Goal: Transaction & Acquisition: Book appointment/travel/reservation

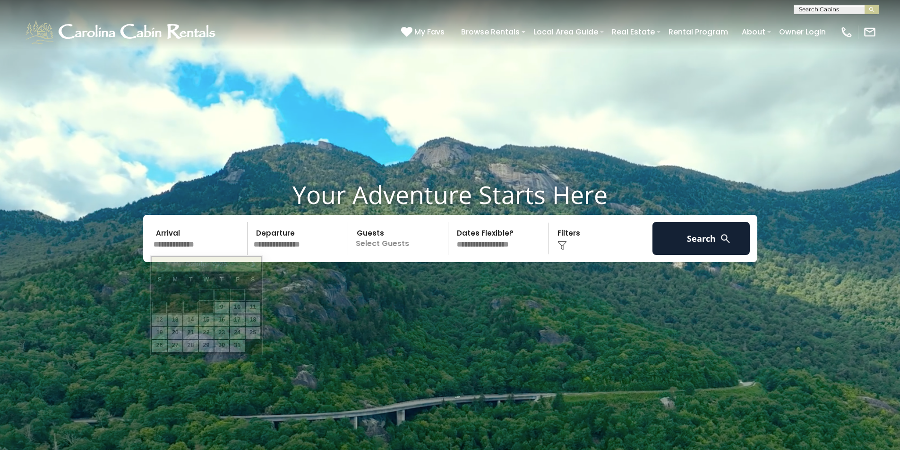
click at [176, 245] on input "text" at bounding box center [199, 238] width 98 height 33
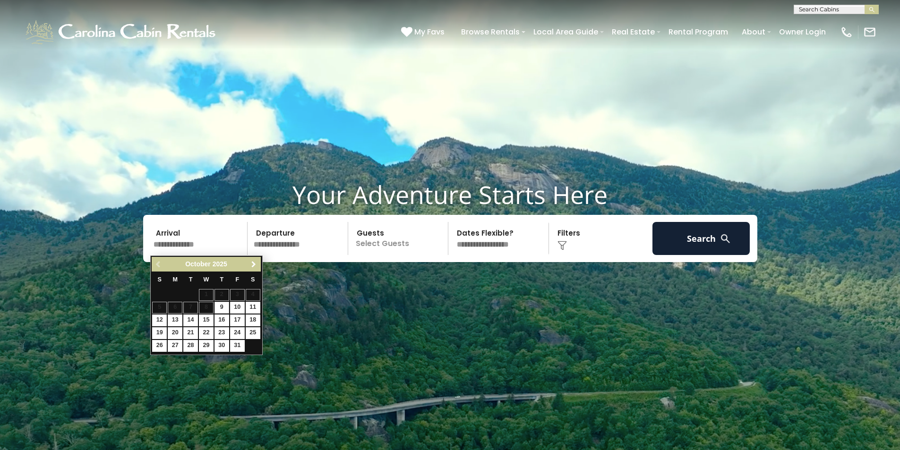
click at [253, 263] on span "Next" at bounding box center [254, 265] width 8 height 8
click at [236, 296] on link "6" at bounding box center [237, 295] width 15 height 12
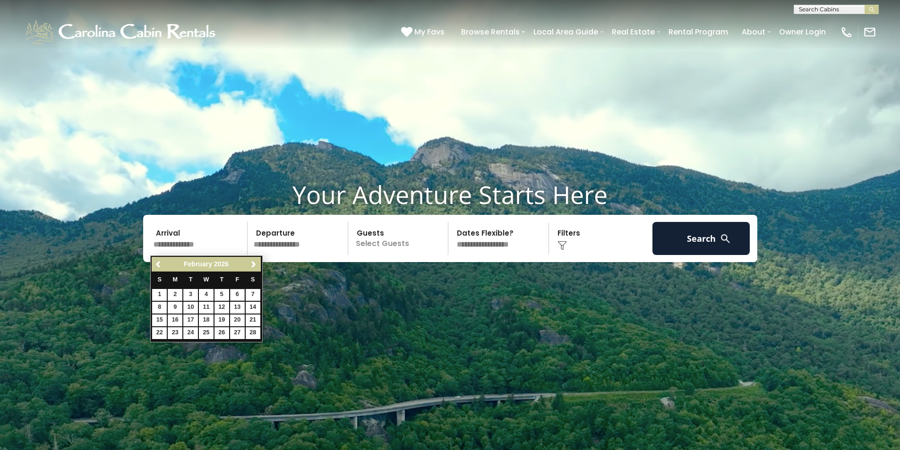
type input "******"
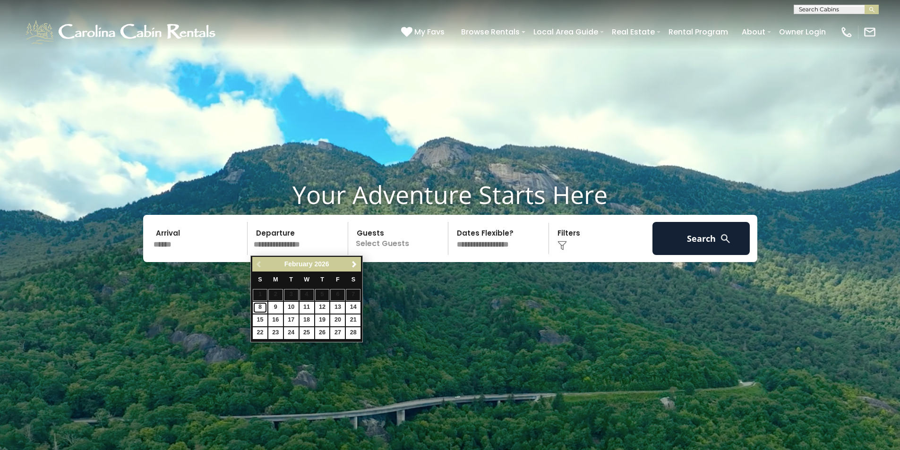
click at [260, 308] on link "8" at bounding box center [260, 308] width 15 height 12
type input "******"
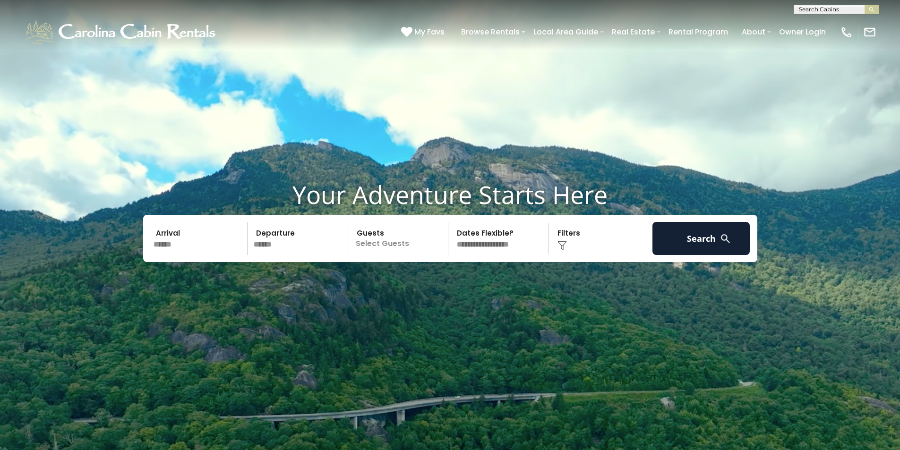
click at [393, 246] on p "Select Guests" at bounding box center [399, 238] width 97 height 33
click at [443, 277] on span "+" at bounding box center [445, 277] width 4 height 9
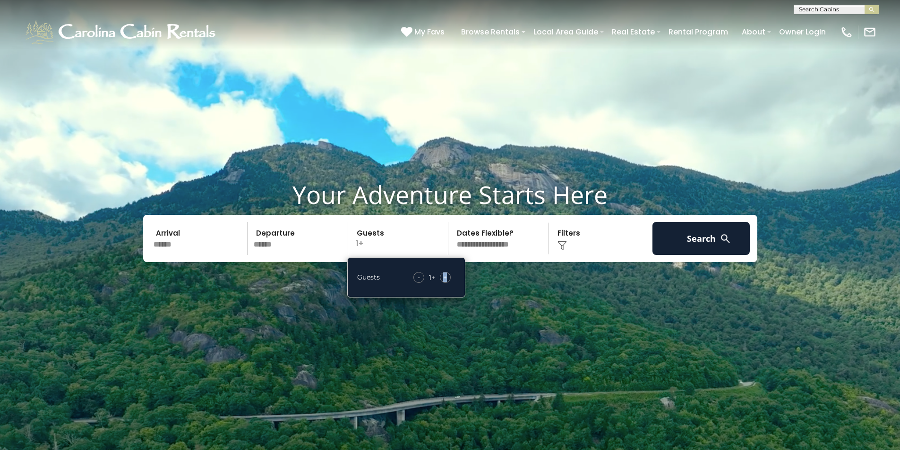
click at [443, 277] on span "+" at bounding box center [445, 277] width 4 height 9
click at [560, 244] on img at bounding box center [561, 245] width 9 height 9
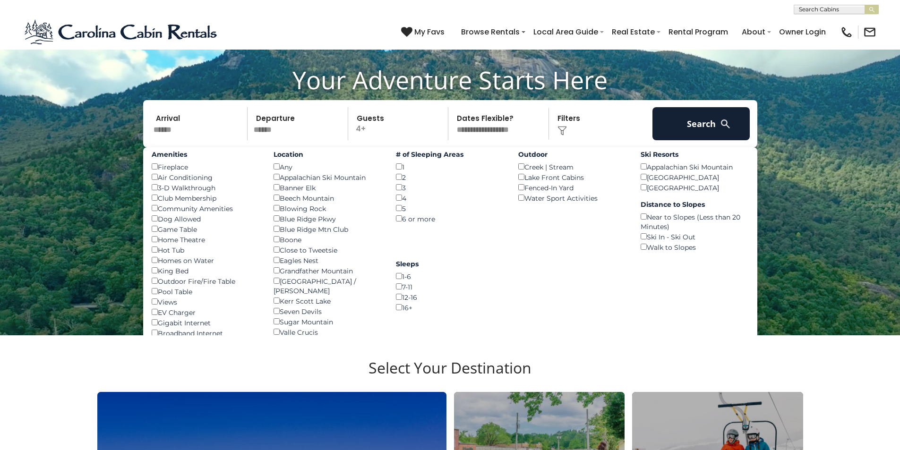
scroll to position [142, 0]
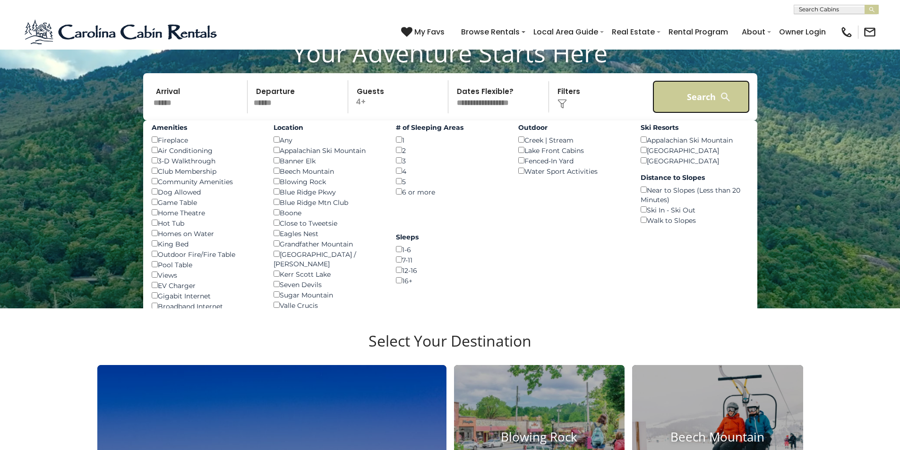
click at [683, 96] on button "Search" at bounding box center [701, 96] width 98 height 33
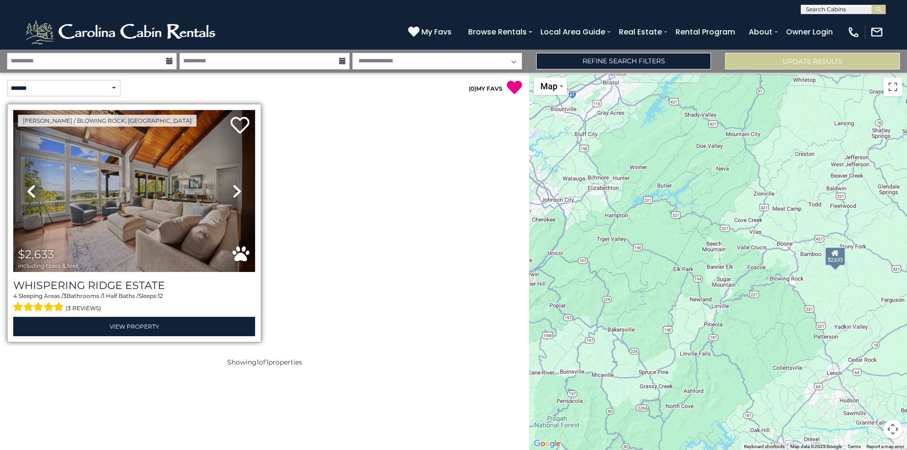
click at [236, 186] on icon at bounding box center [236, 191] width 9 height 15
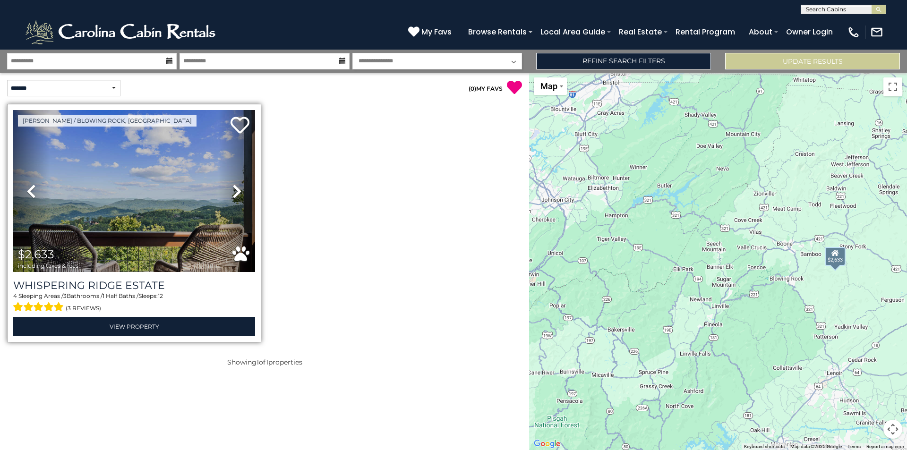
click at [236, 186] on icon at bounding box center [236, 191] width 9 height 15
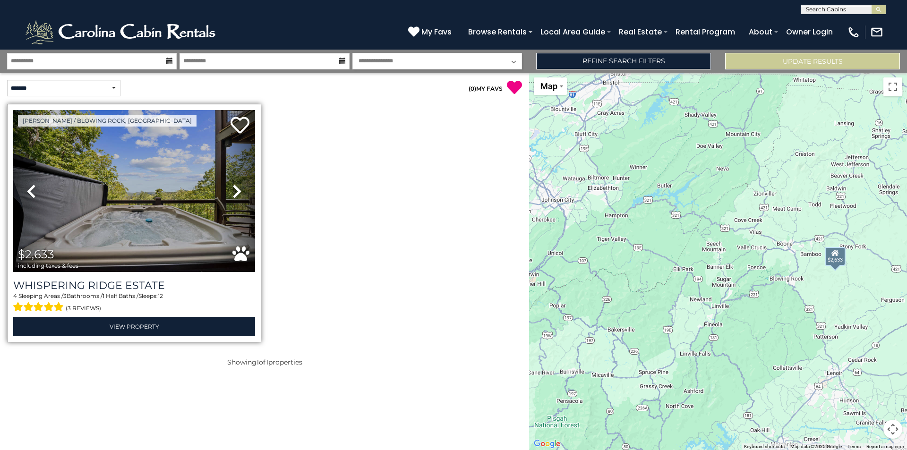
click at [236, 186] on icon at bounding box center [236, 191] width 9 height 15
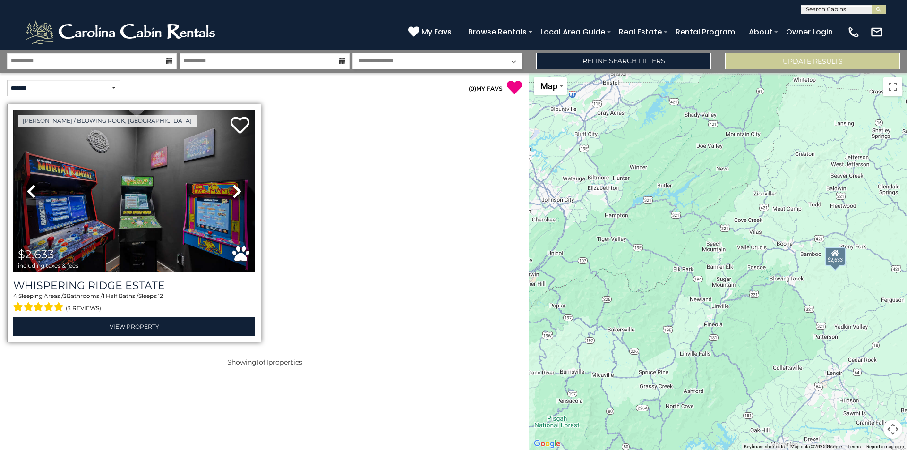
click at [236, 186] on icon at bounding box center [236, 191] width 9 height 15
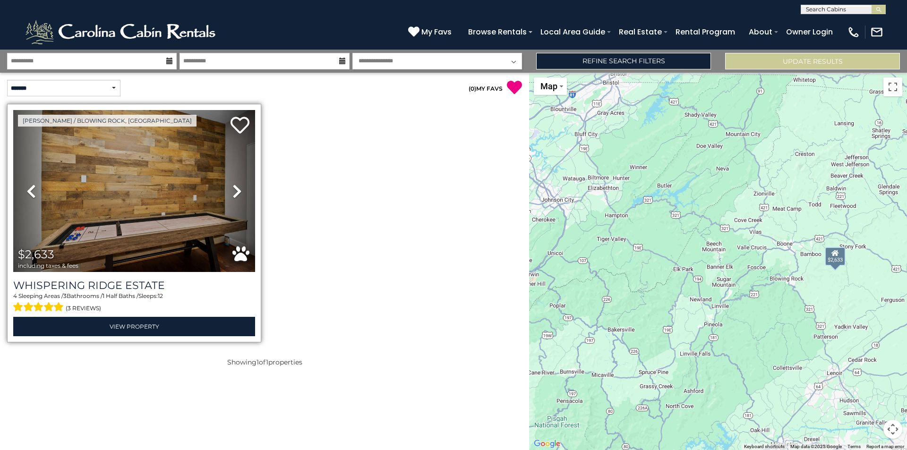
click at [236, 186] on icon at bounding box center [236, 191] width 9 height 15
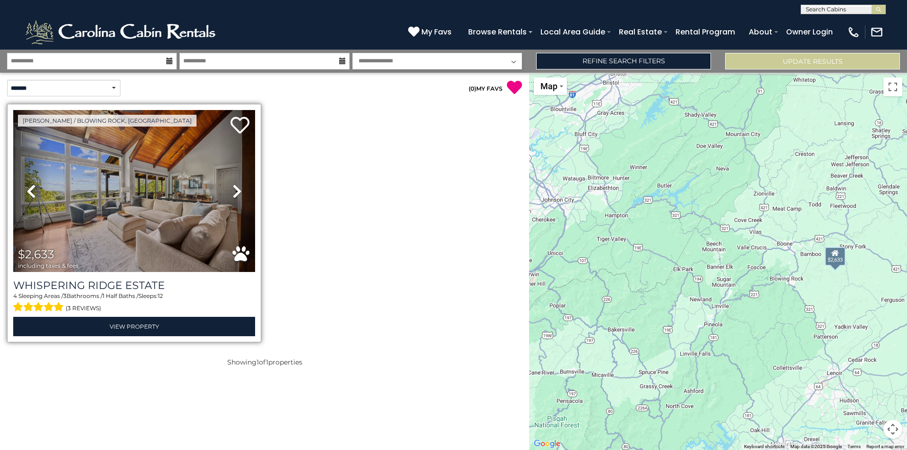
click at [236, 186] on icon at bounding box center [236, 191] width 9 height 15
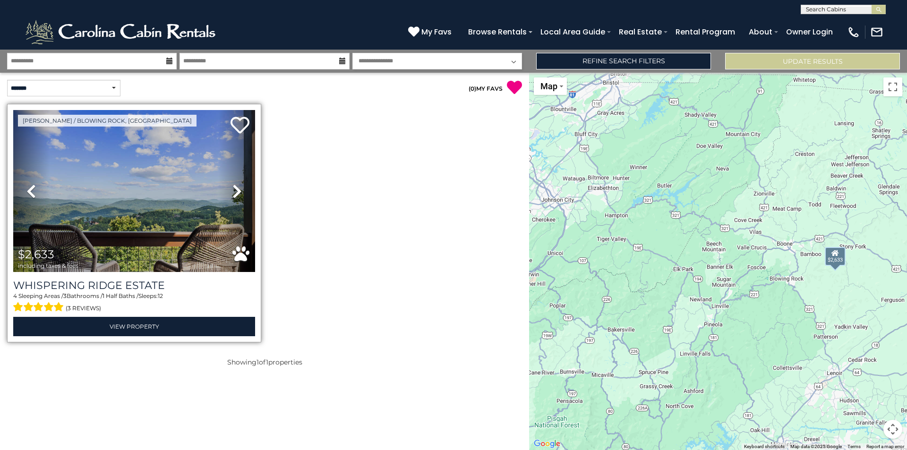
click at [236, 186] on icon at bounding box center [236, 191] width 9 height 15
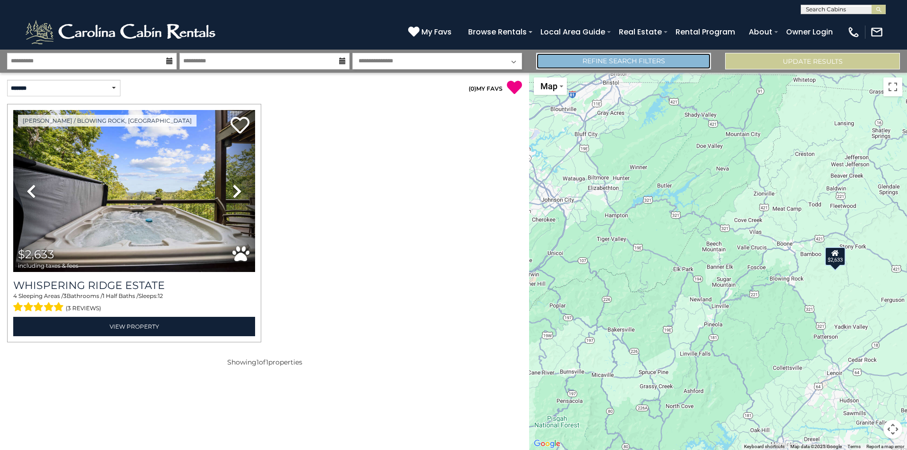
click at [651, 58] on link "Refine Search Filters" at bounding box center [623, 61] width 175 height 17
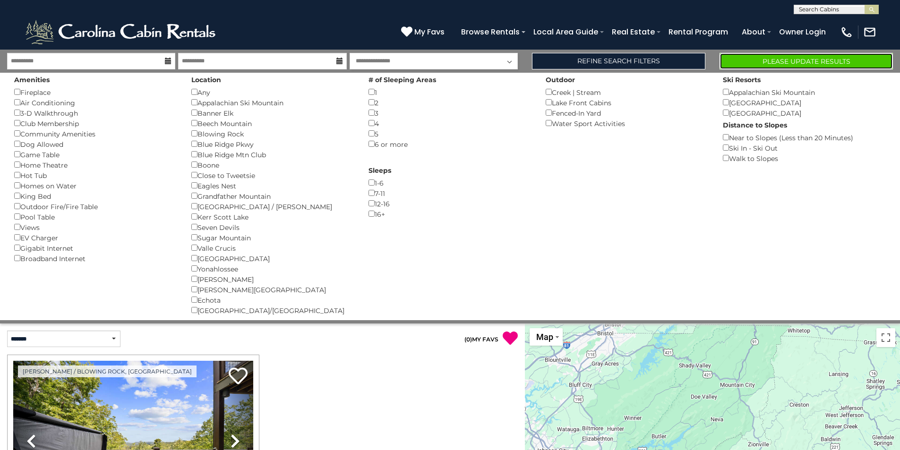
click at [800, 60] on button "Please Update Results" at bounding box center [805, 61] width 173 height 17
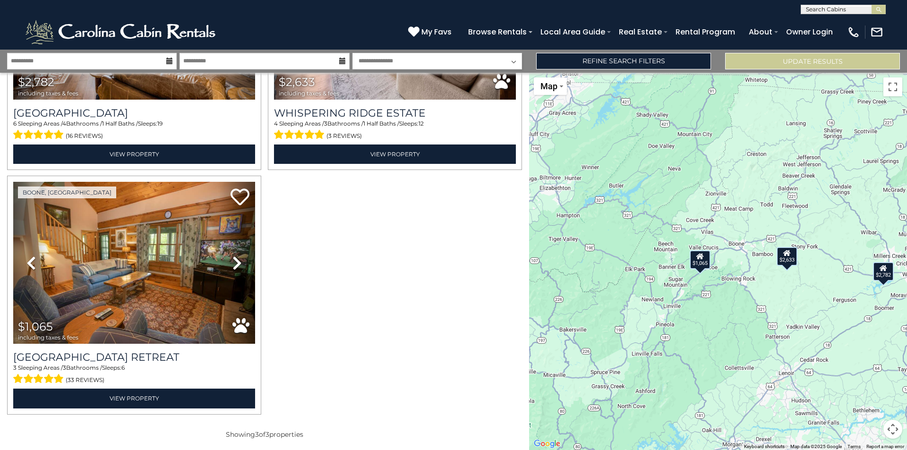
scroll to position [0, 0]
click at [865, 8] on input "text" at bounding box center [842, 10] width 83 height 9
click at [810, 9] on input "**********" at bounding box center [842, 10] width 83 height 9
type input "**********"
click at [879, 11] on img "submit" at bounding box center [878, 9] width 7 height 7
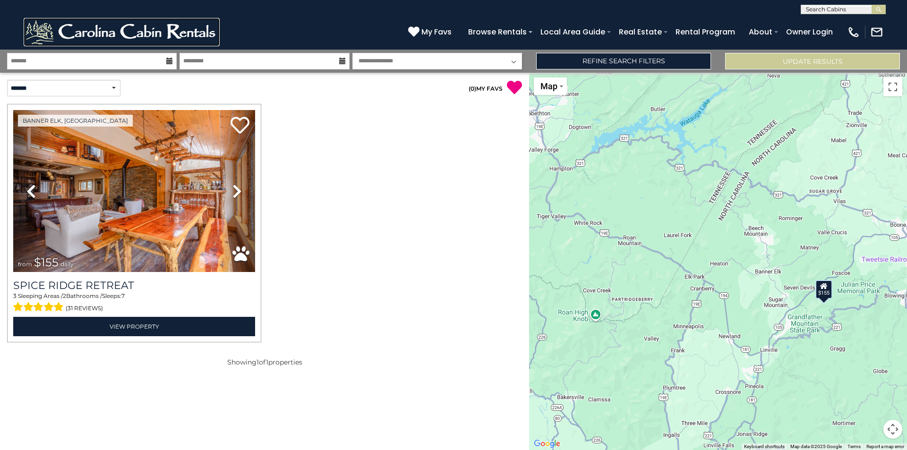
click at [85, 30] on img at bounding box center [122, 32] width 196 height 28
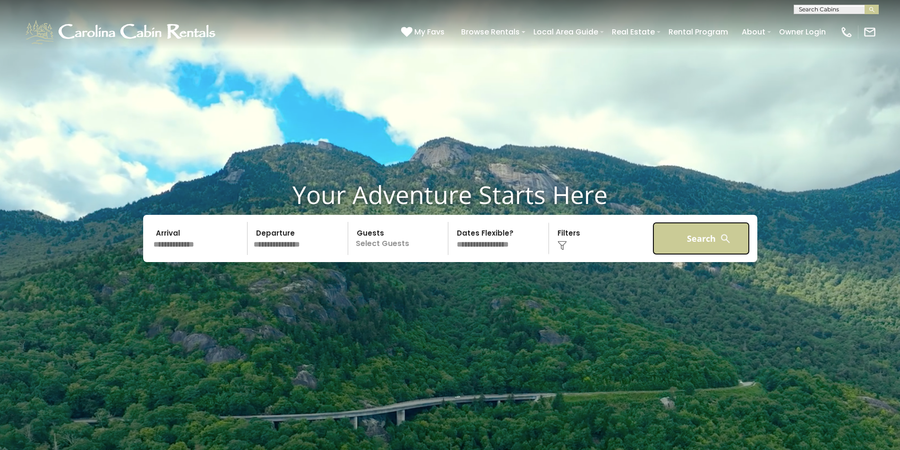
click at [696, 240] on button "Search" at bounding box center [701, 238] width 98 height 33
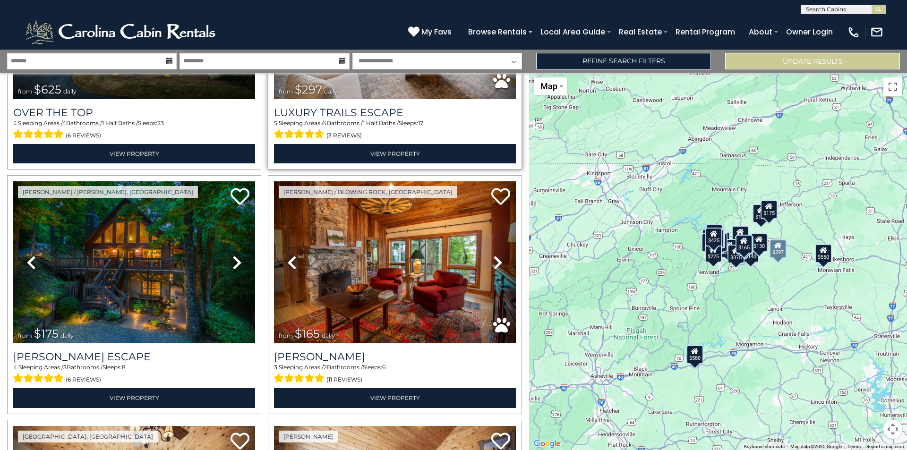
scroll to position [236, 0]
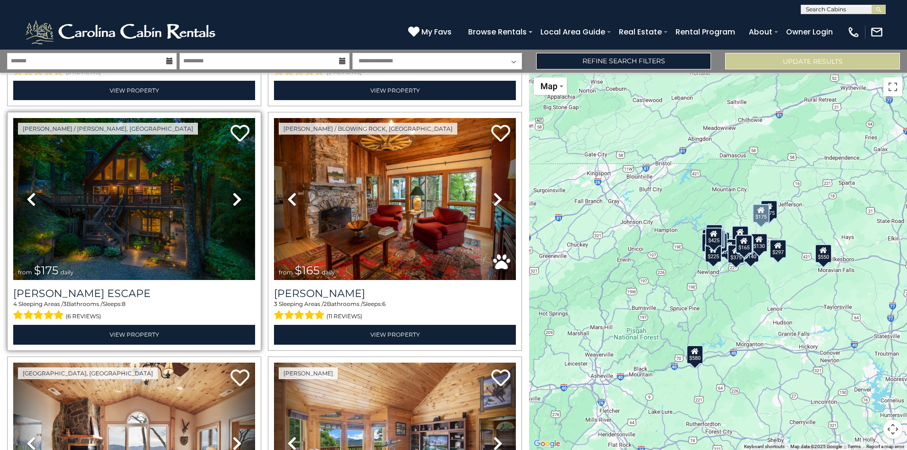
click at [236, 195] on icon at bounding box center [236, 199] width 9 height 15
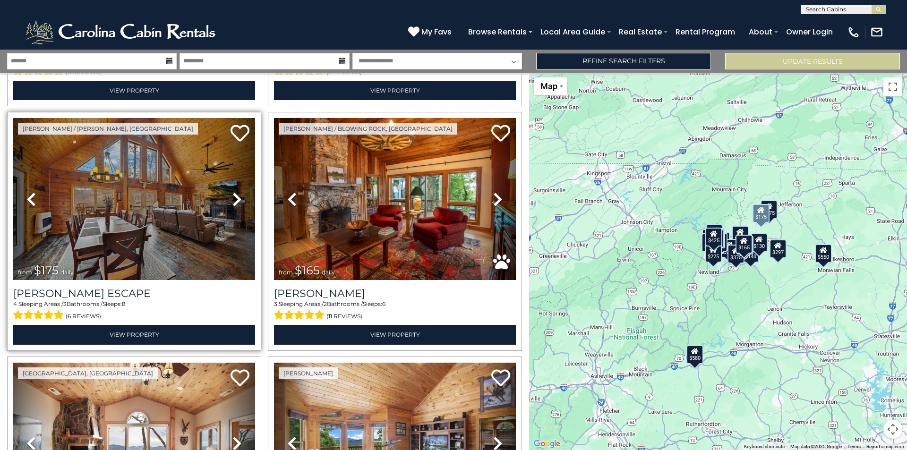
click at [31, 196] on icon at bounding box center [30, 199] width 9 height 15
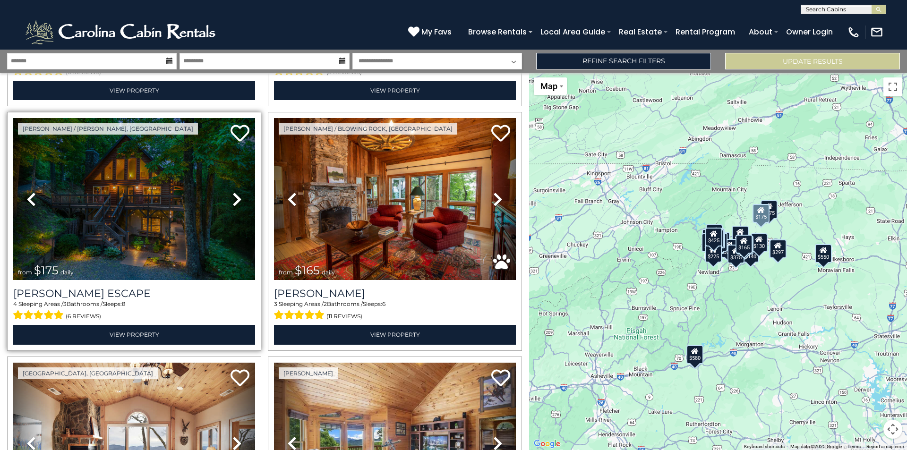
click at [235, 196] on icon at bounding box center [236, 199] width 9 height 15
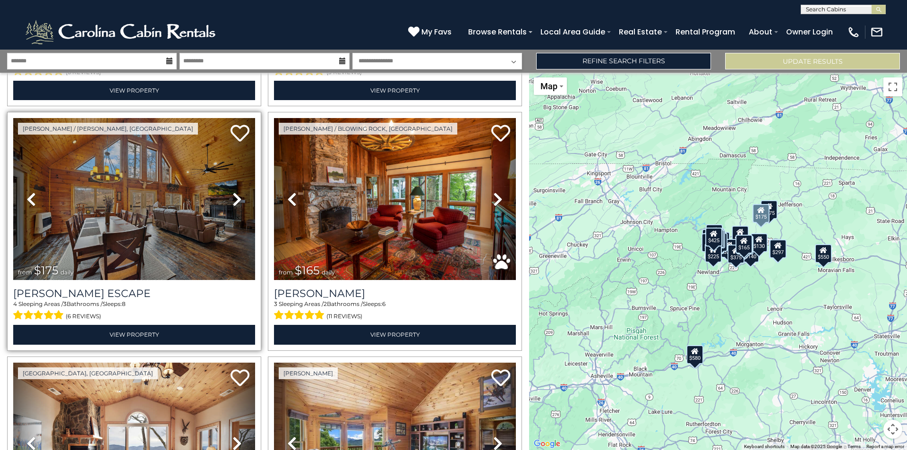
click at [234, 196] on icon at bounding box center [236, 199] width 9 height 15
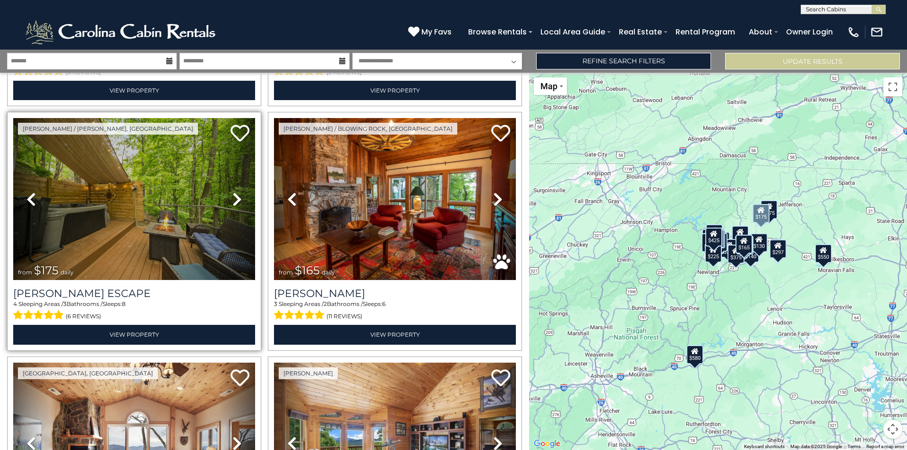
click at [234, 196] on icon at bounding box center [236, 199] width 9 height 15
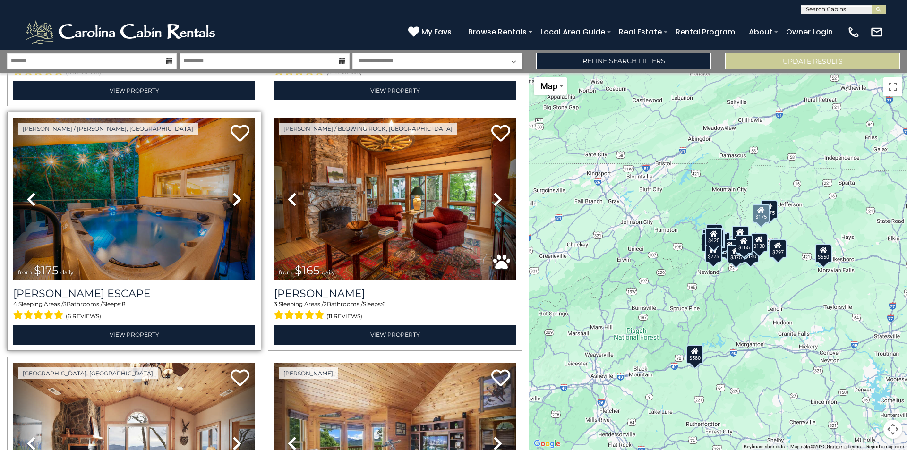
click at [234, 196] on icon at bounding box center [236, 199] width 9 height 15
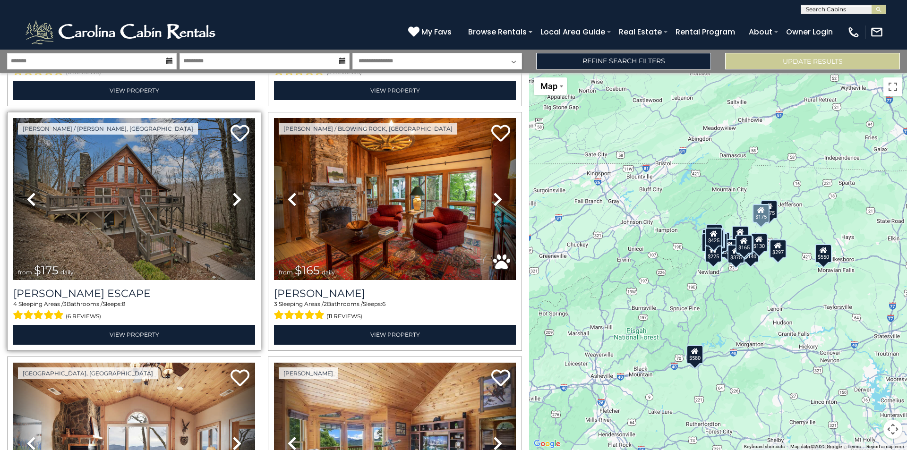
click at [234, 196] on icon at bounding box center [236, 199] width 9 height 15
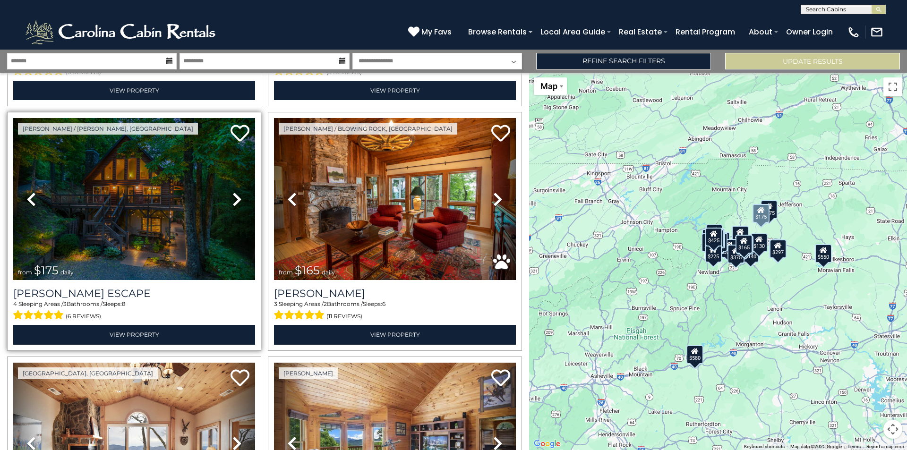
click at [234, 196] on icon at bounding box center [236, 199] width 9 height 15
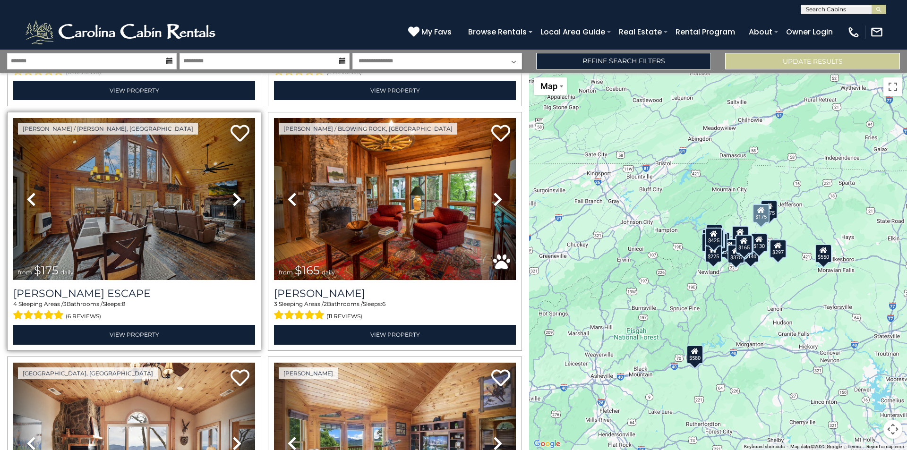
click at [234, 196] on icon at bounding box center [236, 199] width 9 height 15
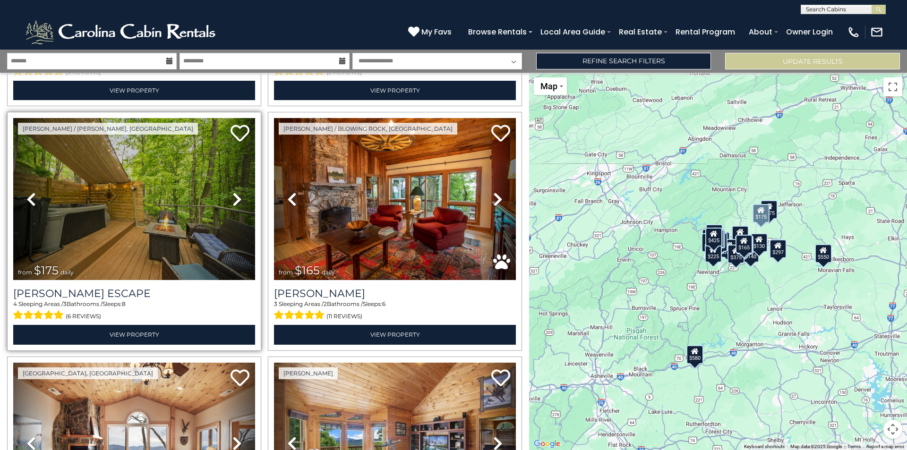
click at [234, 196] on icon at bounding box center [236, 199] width 9 height 15
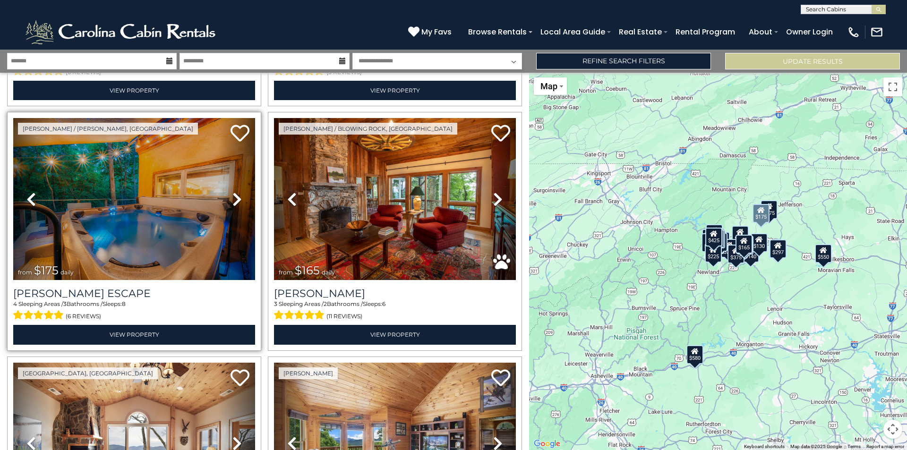
click at [234, 196] on icon at bounding box center [236, 199] width 9 height 15
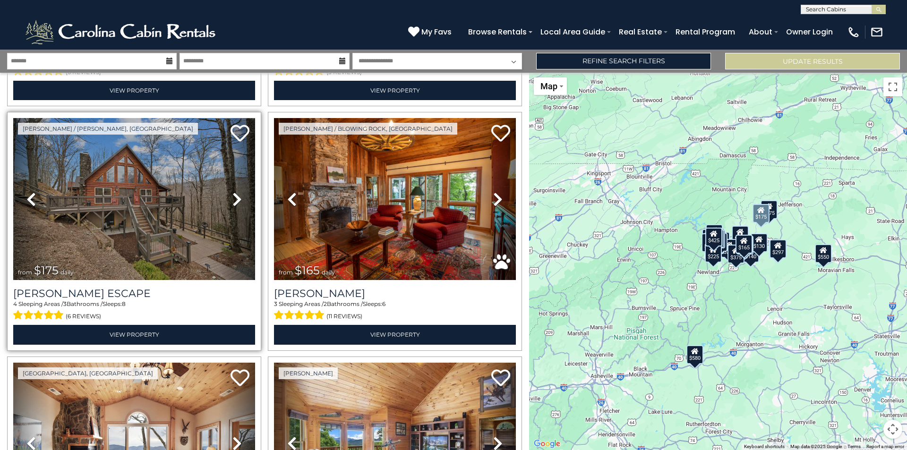
click at [234, 196] on icon at bounding box center [236, 199] width 9 height 15
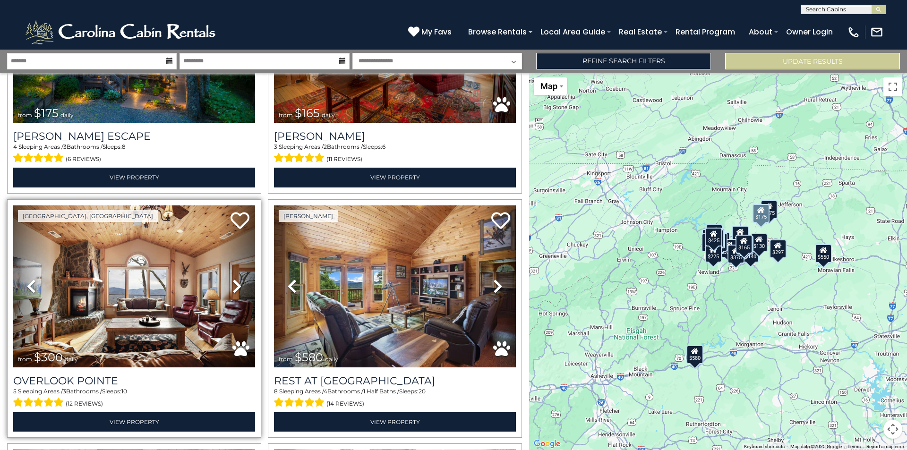
scroll to position [425, 0]
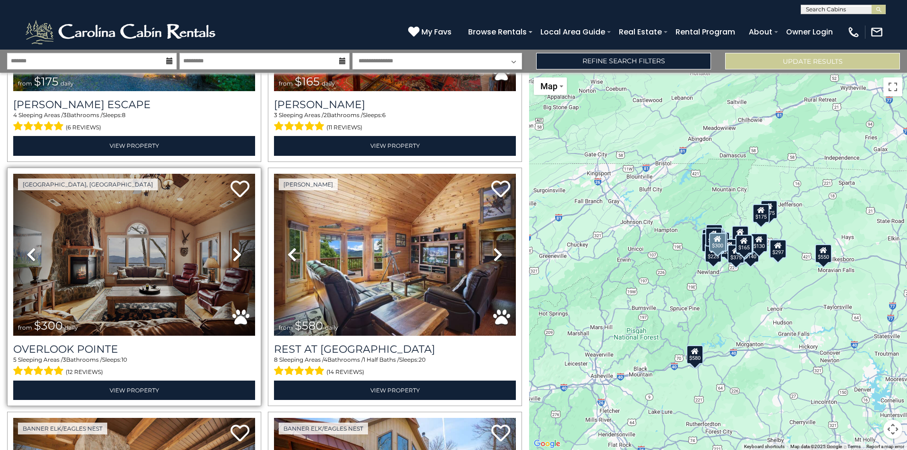
click at [232, 247] on icon at bounding box center [236, 254] width 9 height 15
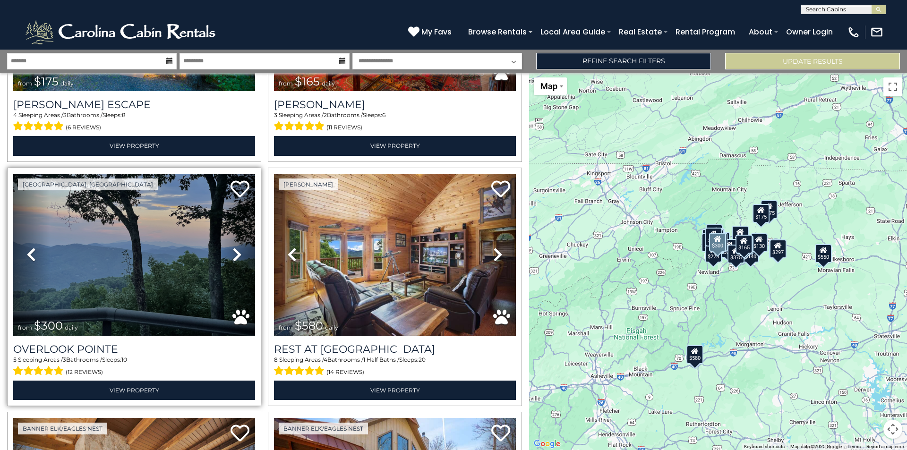
click at [232, 247] on icon at bounding box center [236, 254] width 9 height 15
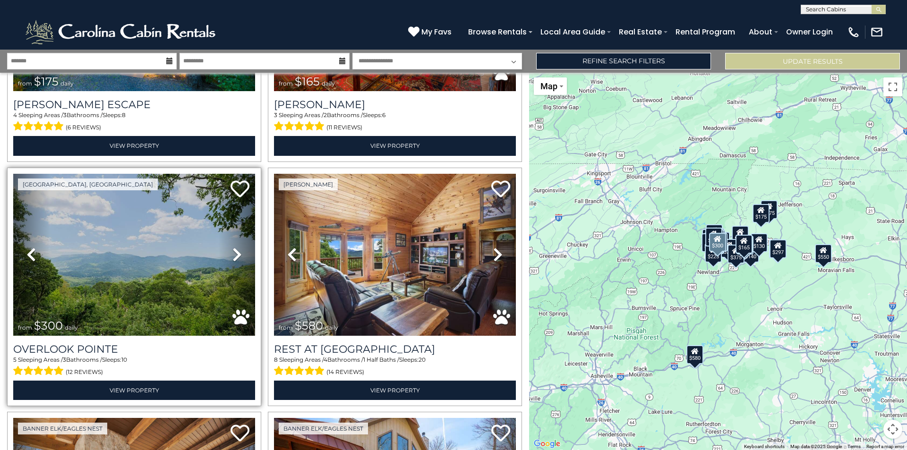
click at [232, 247] on icon at bounding box center [236, 254] width 9 height 15
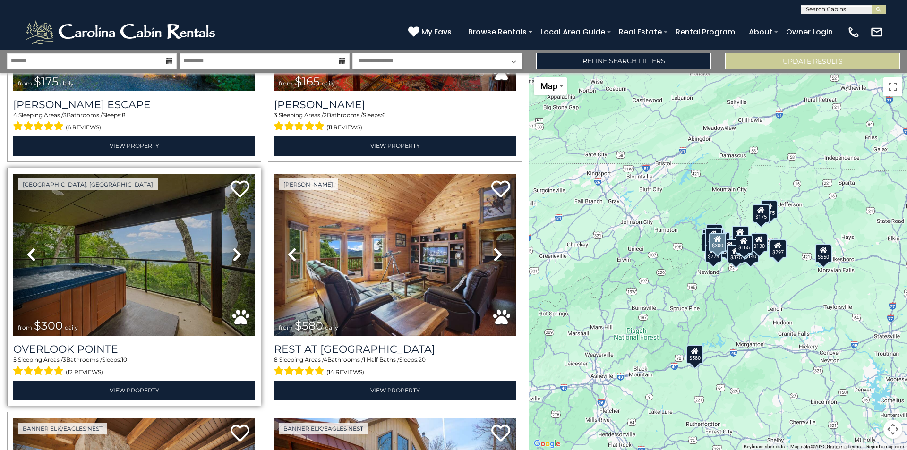
click at [232, 247] on icon at bounding box center [236, 254] width 9 height 15
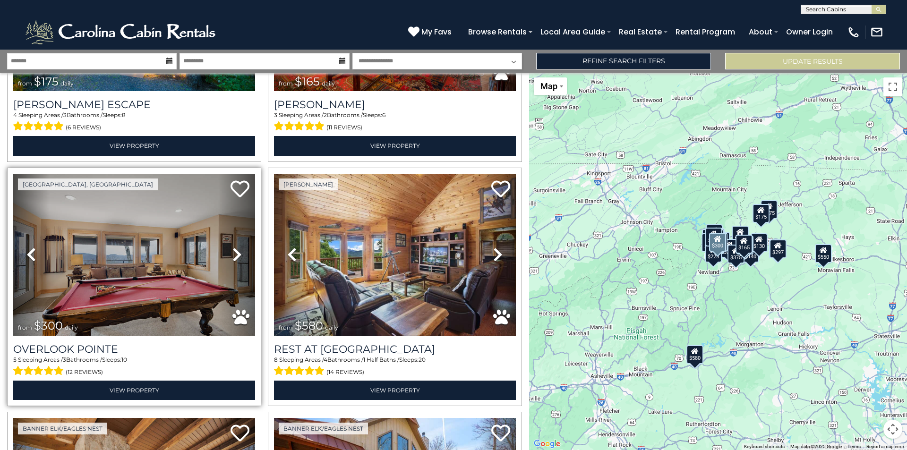
click at [232, 247] on icon at bounding box center [236, 254] width 9 height 15
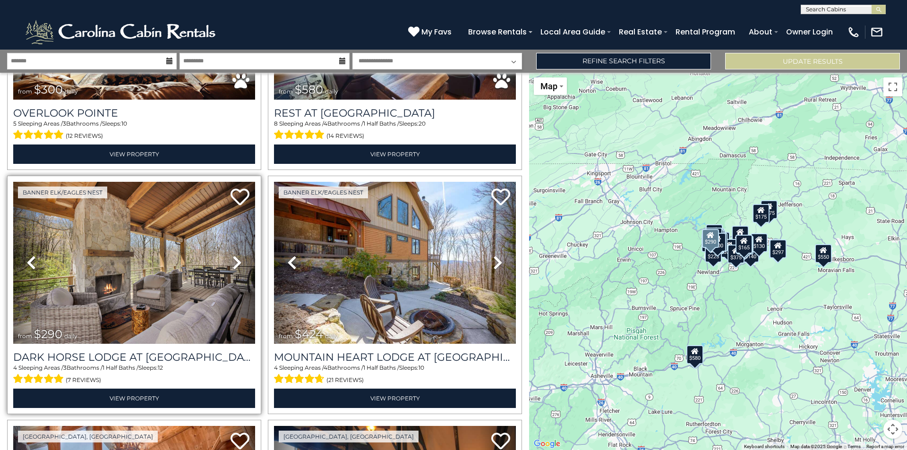
scroll to position [708, 0]
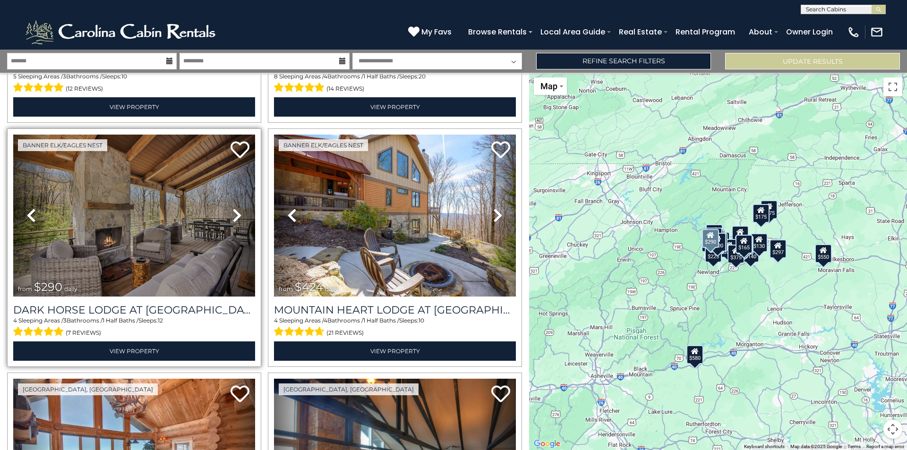
click at [233, 211] on icon at bounding box center [236, 215] width 9 height 15
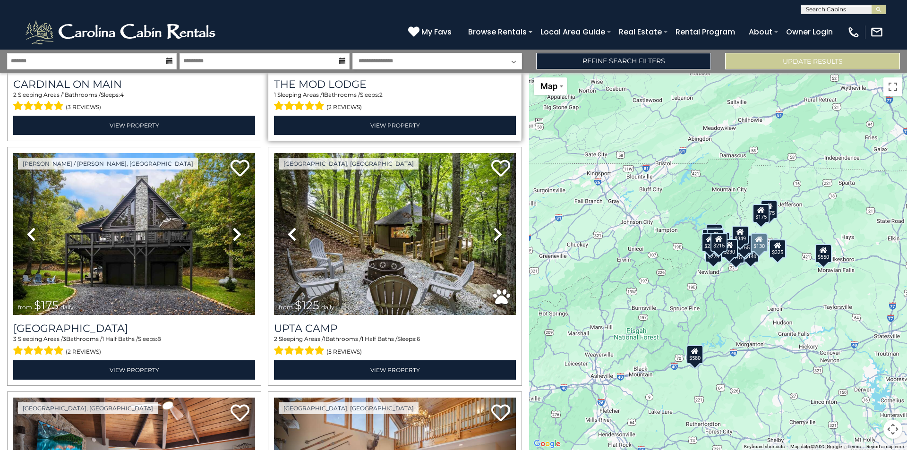
scroll to position [2645, 0]
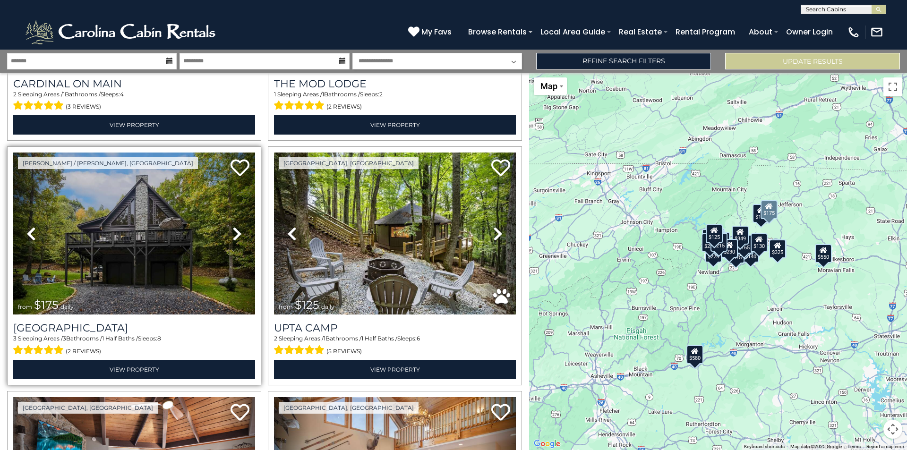
click at [237, 226] on icon at bounding box center [236, 233] width 9 height 15
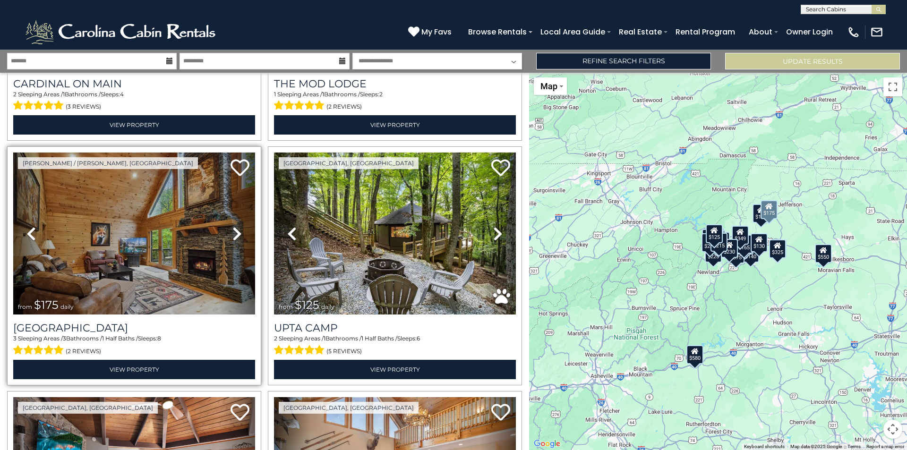
click at [237, 226] on icon at bounding box center [236, 233] width 9 height 15
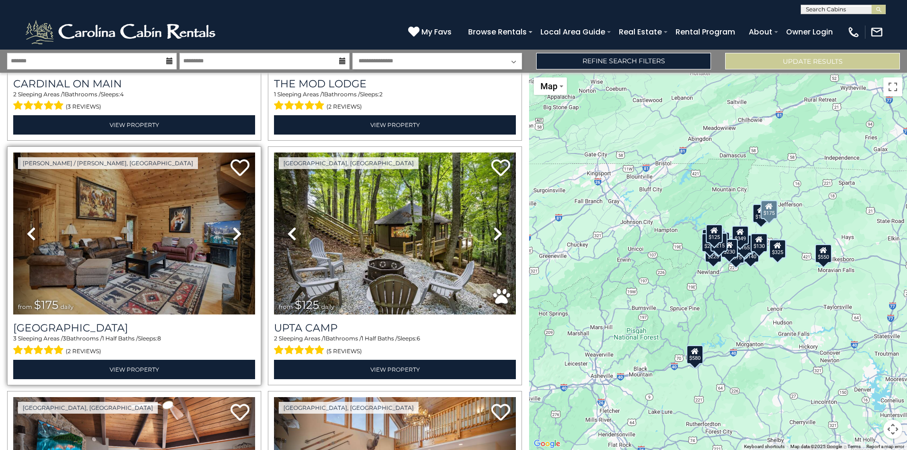
click at [237, 226] on icon at bounding box center [236, 233] width 9 height 15
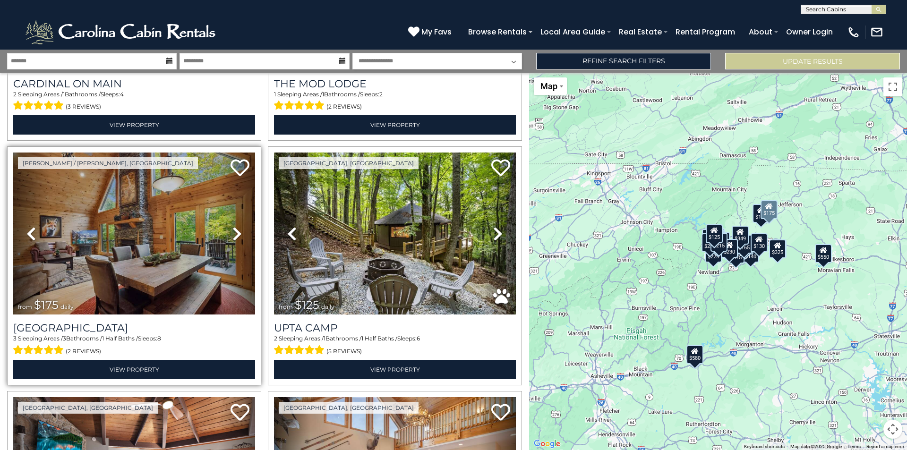
click at [237, 226] on icon at bounding box center [236, 233] width 9 height 15
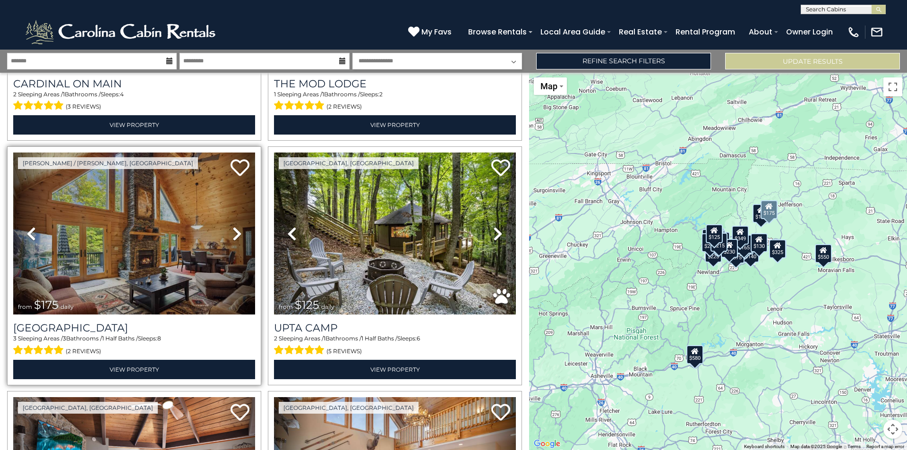
click at [237, 226] on icon at bounding box center [236, 233] width 9 height 15
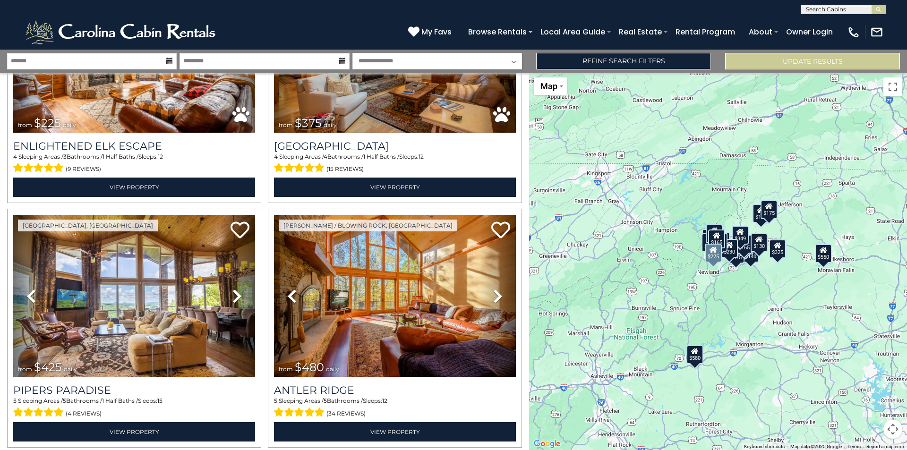
scroll to position [3347, 0]
